Goal: Task Accomplishment & Management: Complete application form

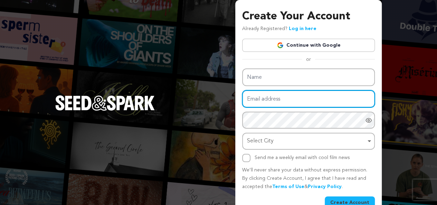
type input "myko63520@gmail.com"
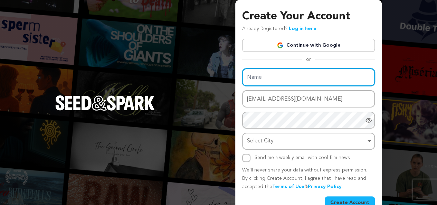
click at [279, 75] on input "Name" at bounding box center [308, 77] width 133 height 18
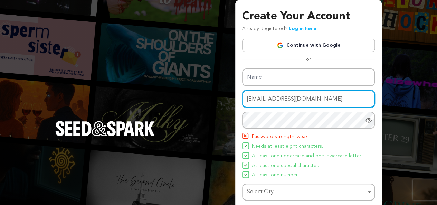
click at [301, 90] on input "myko63520@gmail.com" at bounding box center [308, 99] width 133 height 18
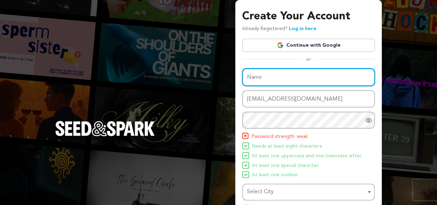
click at [301, 81] on input "Name" at bounding box center [308, 77] width 133 height 18
type input "Wholesale Bar Stool Club"
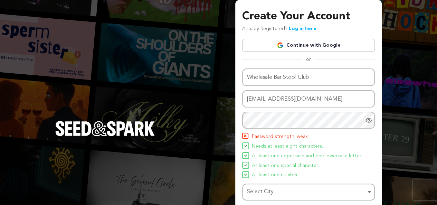
click at [306, 89] on div "Name Wholesale Bar Stool Club Email address myko63520@gmail.com Password Passwo…" at bounding box center [308, 140] width 133 height 145
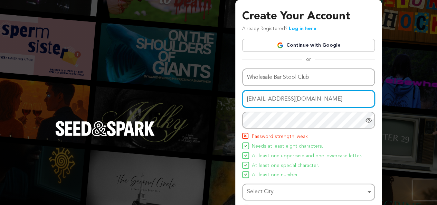
click at [306, 93] on input "myko63520@gmail.com" at bounding box center [308, 99] width 133 height 18
click at [290, 100] on input "myko63520@gmail.com" at bounding box center [308, 99] width 133 height 18
paste input "wholesalebarstoolclub11"
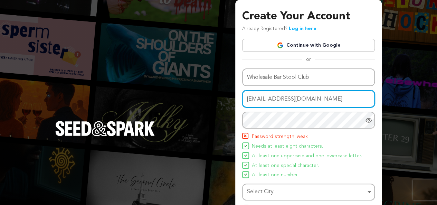
type input "wholesalebarstoolclub11@gmail.com"
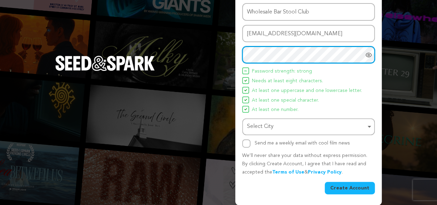
scroll to position [66, 0]
click at [278, 119] on div "Select City Select City Remove item" at bounding box center [308, 126] width 133 height 17
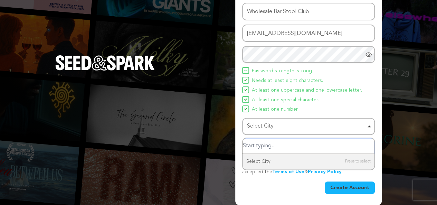
click at [278, 142] on input "Select City" at bounding box center [308, 146] width 131 height 16
click at [285, 126] on div "Select City Remove item" at bounding box center [306, 126] width 119 height 10
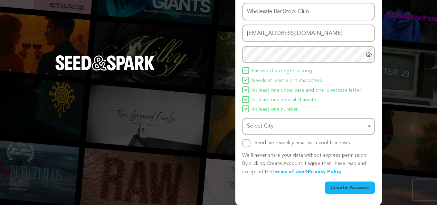
click at [285, 126] on div "Select City Remove item" at bounding box center [306, 126] width 119 height 10
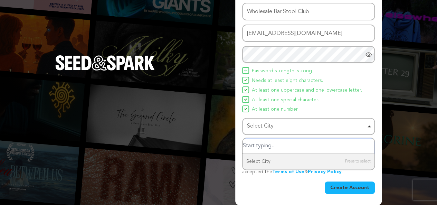
click at [282, 143] on input "Select City" at bounding box center [308, 146] width 131 height 16
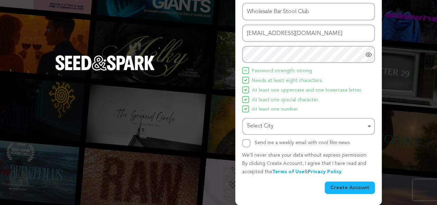
click at [273, 133] on div "Select City Select City Remove item" at bounding box center [308, 126] width 133 height 17
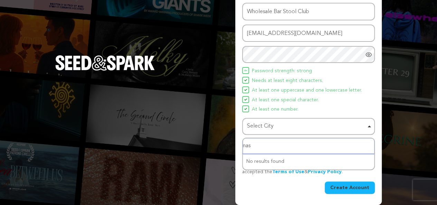
type input "nash"
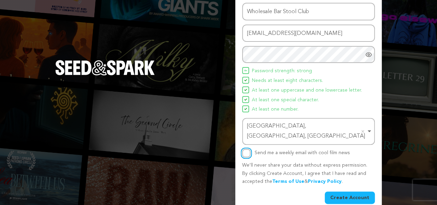
click at [248, 149] on input "Send me a weekly email with cool film news" at bounding box center [246, 153] width 8 height 8
checkbox input "true"
click at [348, 192] on button "Create Account" at bounding box center [350, 198] width 50 height 12
